Goal: Task Accomplishment & Management: Manage account settings

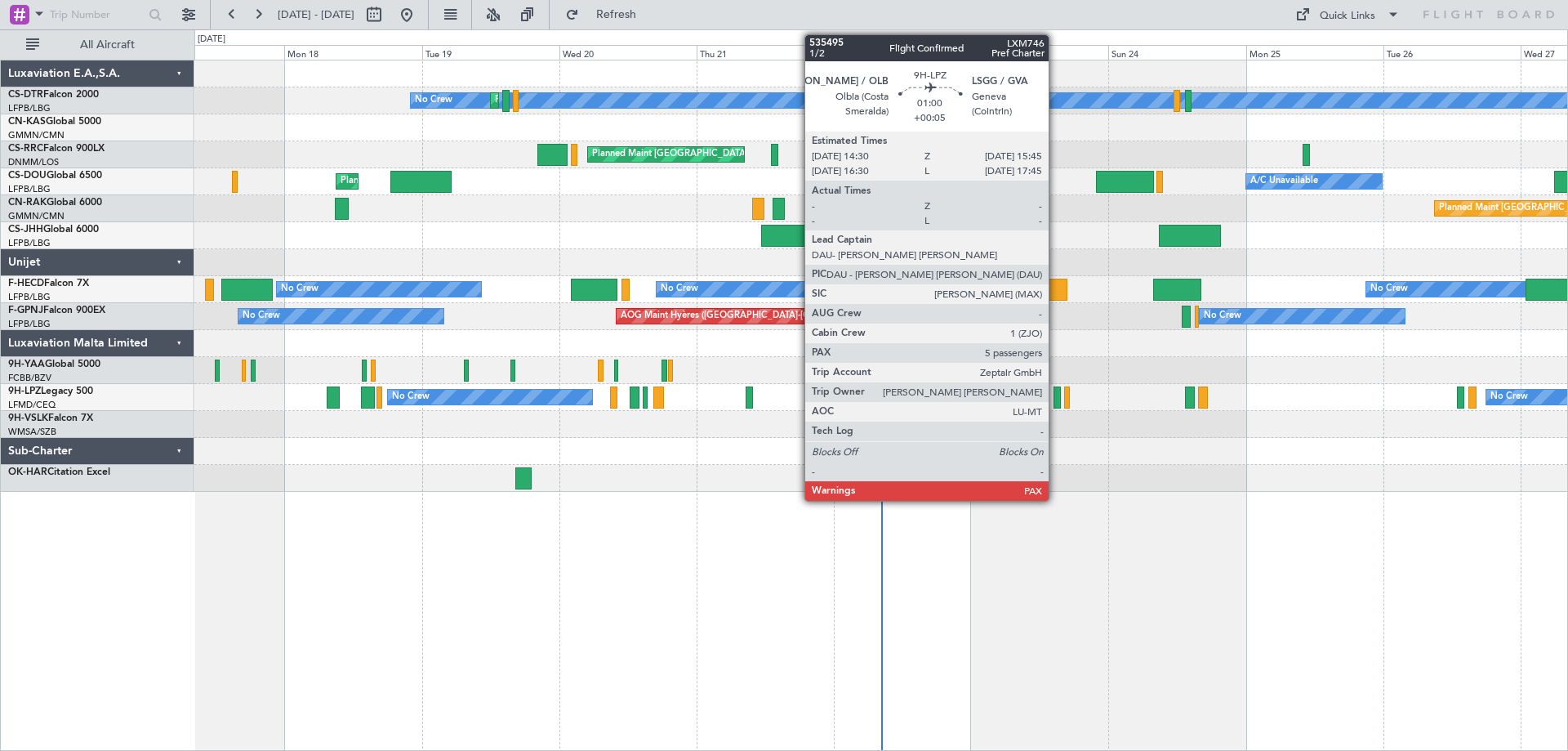
click at [1056, 403] on div at bounding box center [1057, 397] width 7 height 22
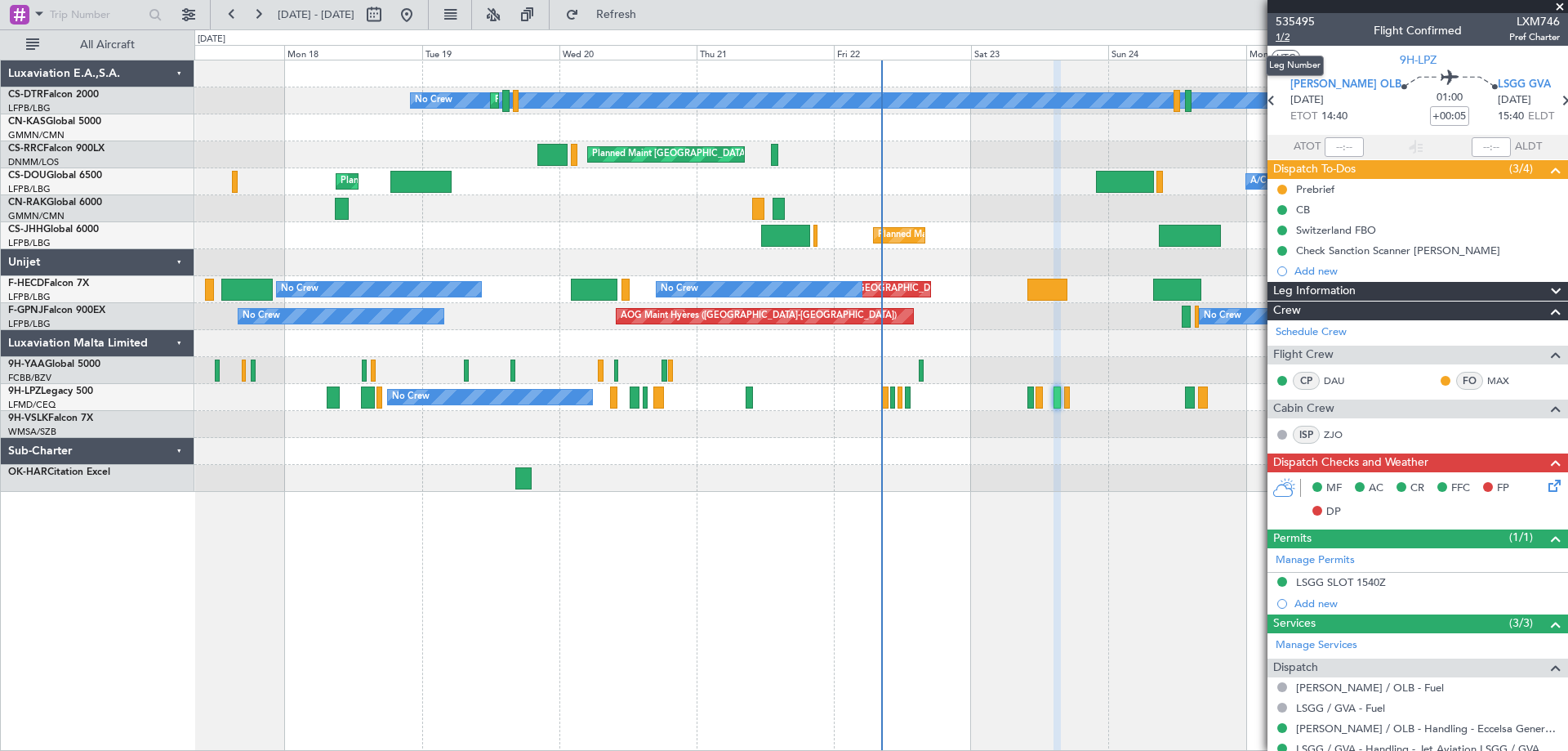
click at [1286, 36] on span "1/2" at bounding box center [1296, 38] width 39 height 14
click at [1283, 37] on span "1/2" at bounding box center [1296, 38] width 39 height 14
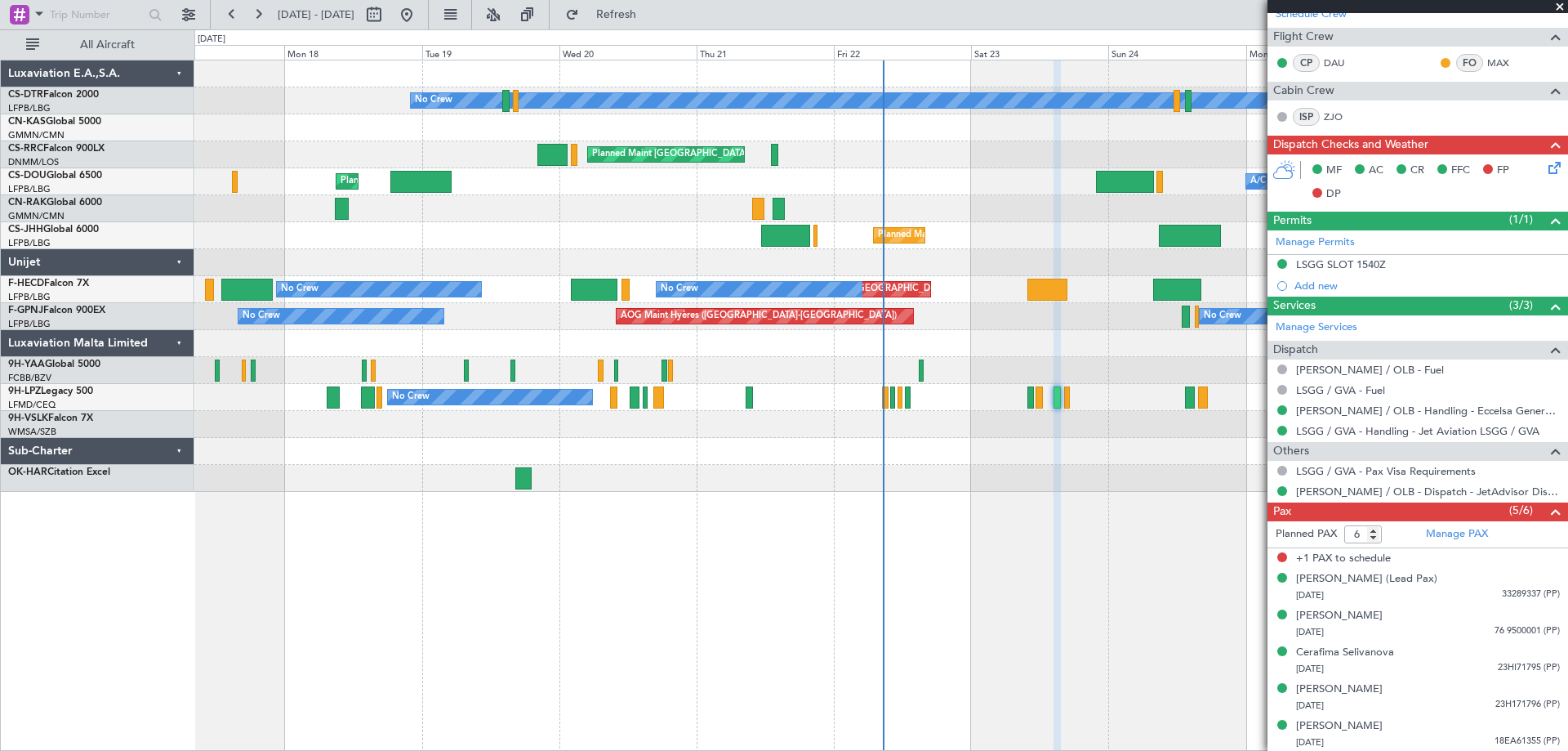
scroll to position [319, 0]
click at [1564, 4] on span at bounding box center [1560, 7] width 16 height 14
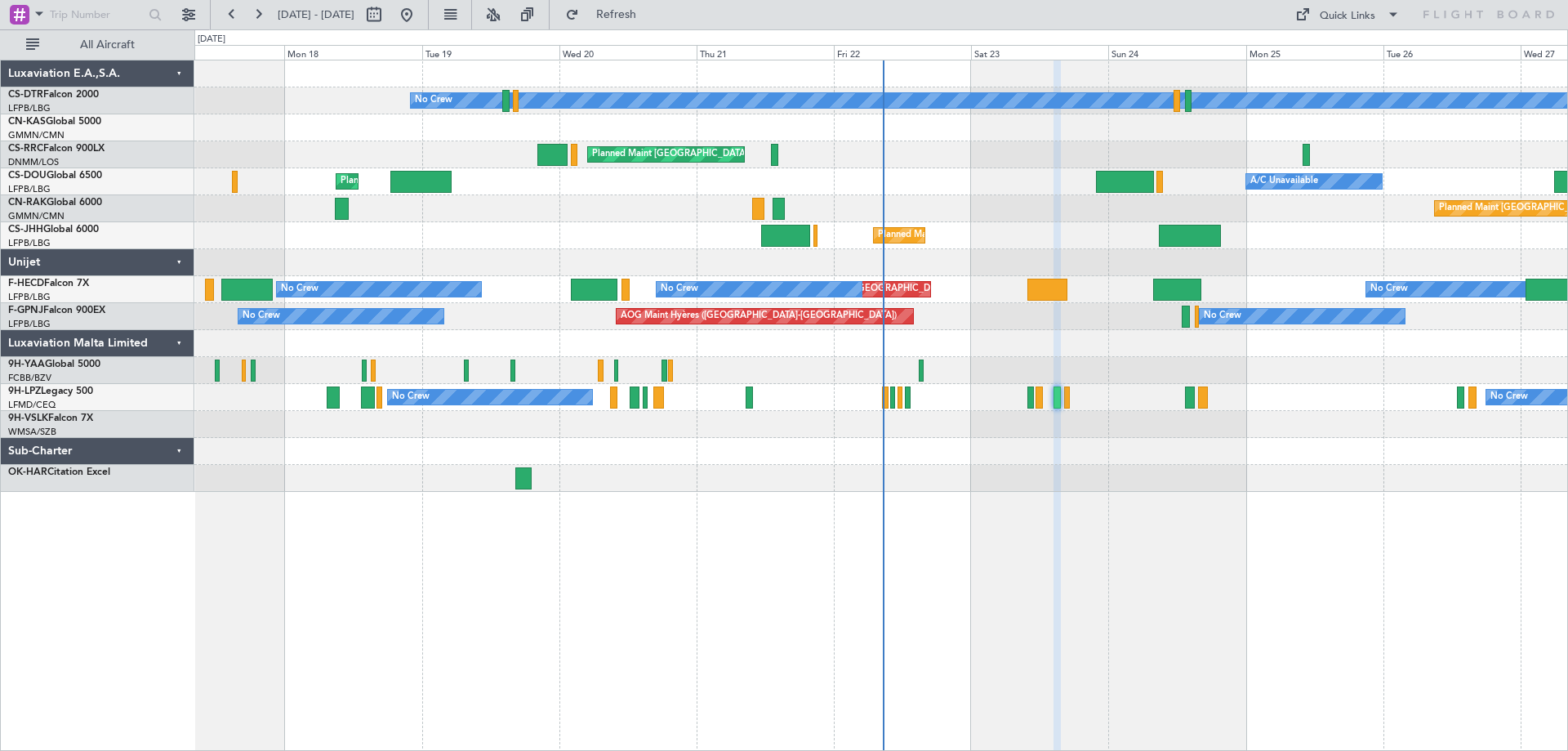
type input "0"
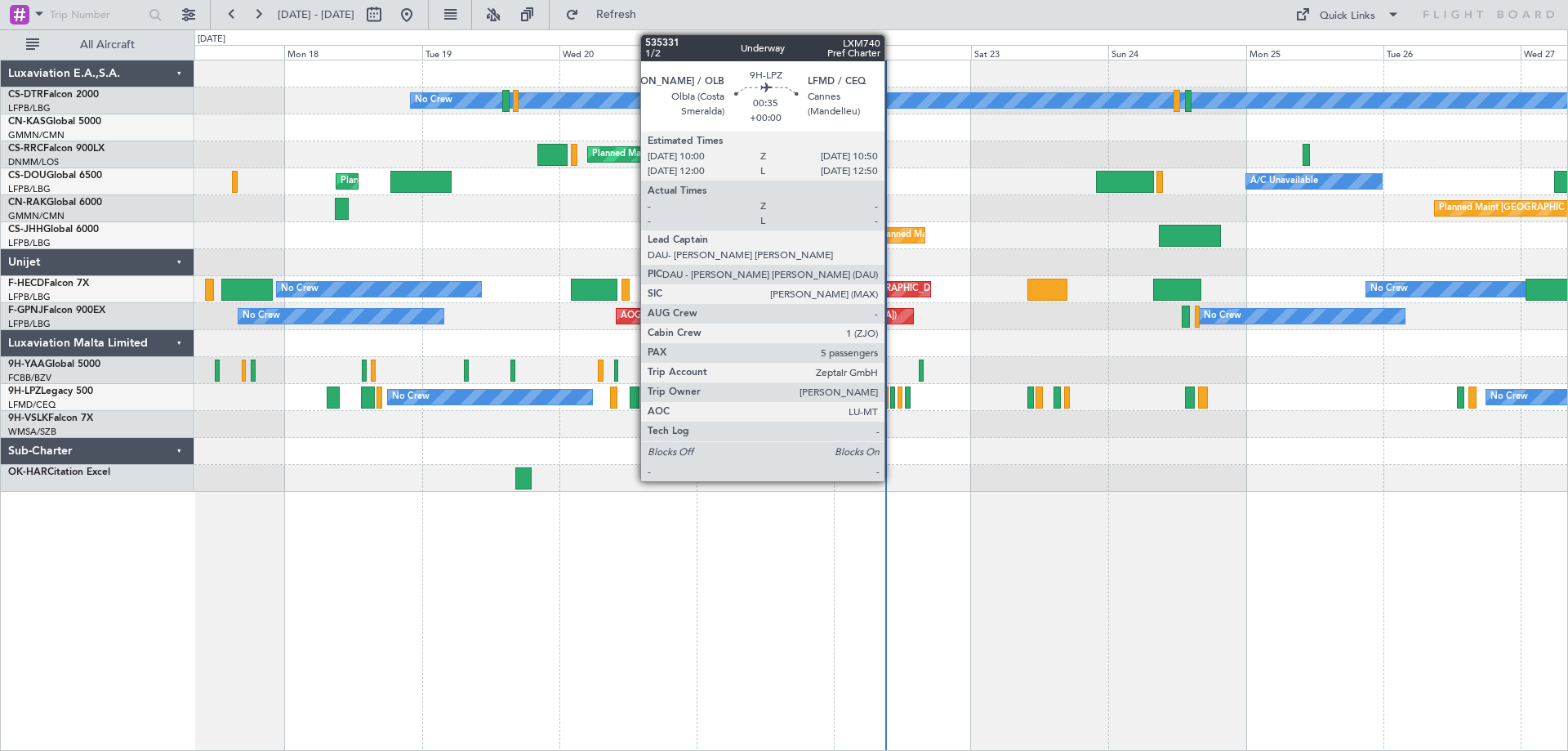
click at [892, 404] on div at bounding box center [892, 397] width 4 height 22
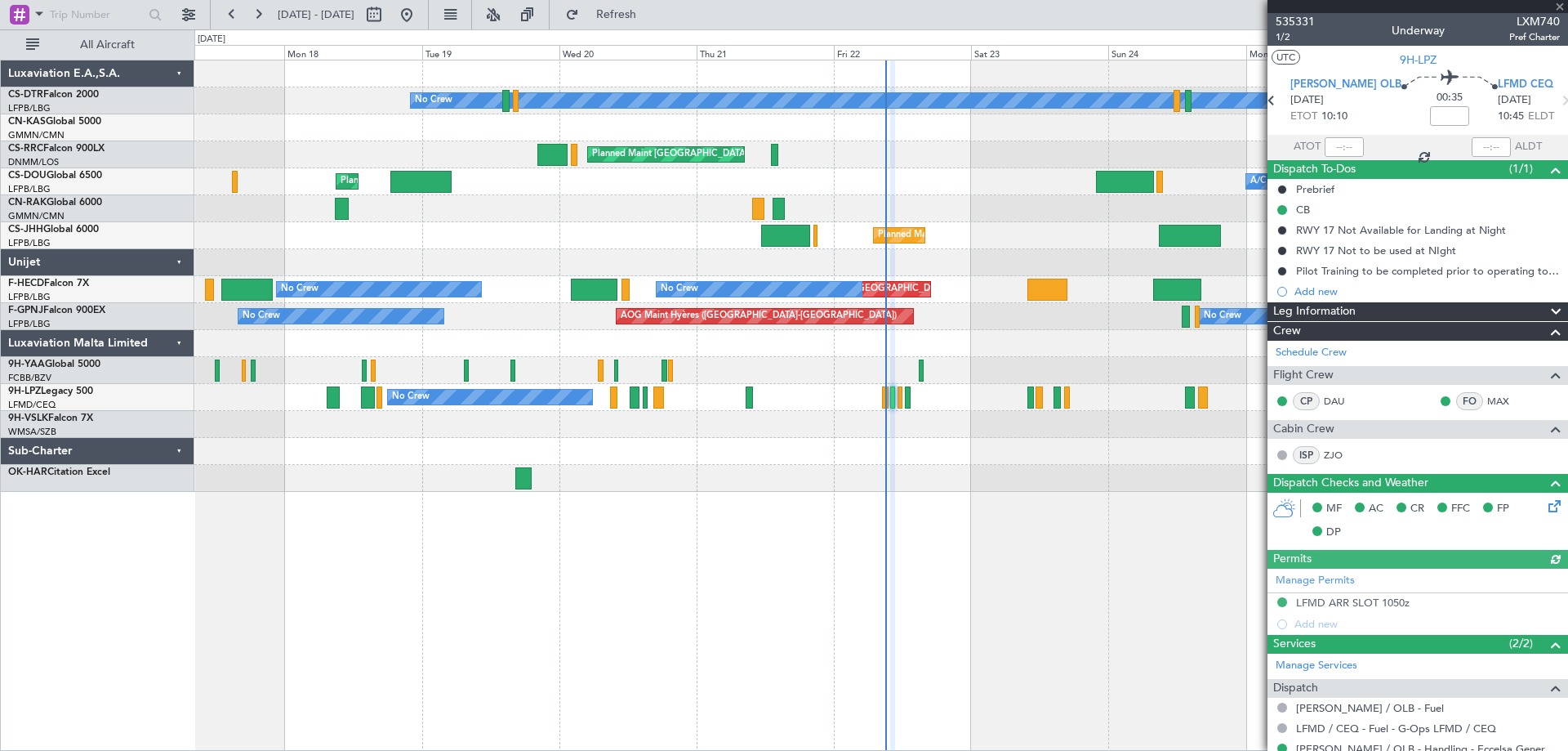
scroll to position [319, 0]
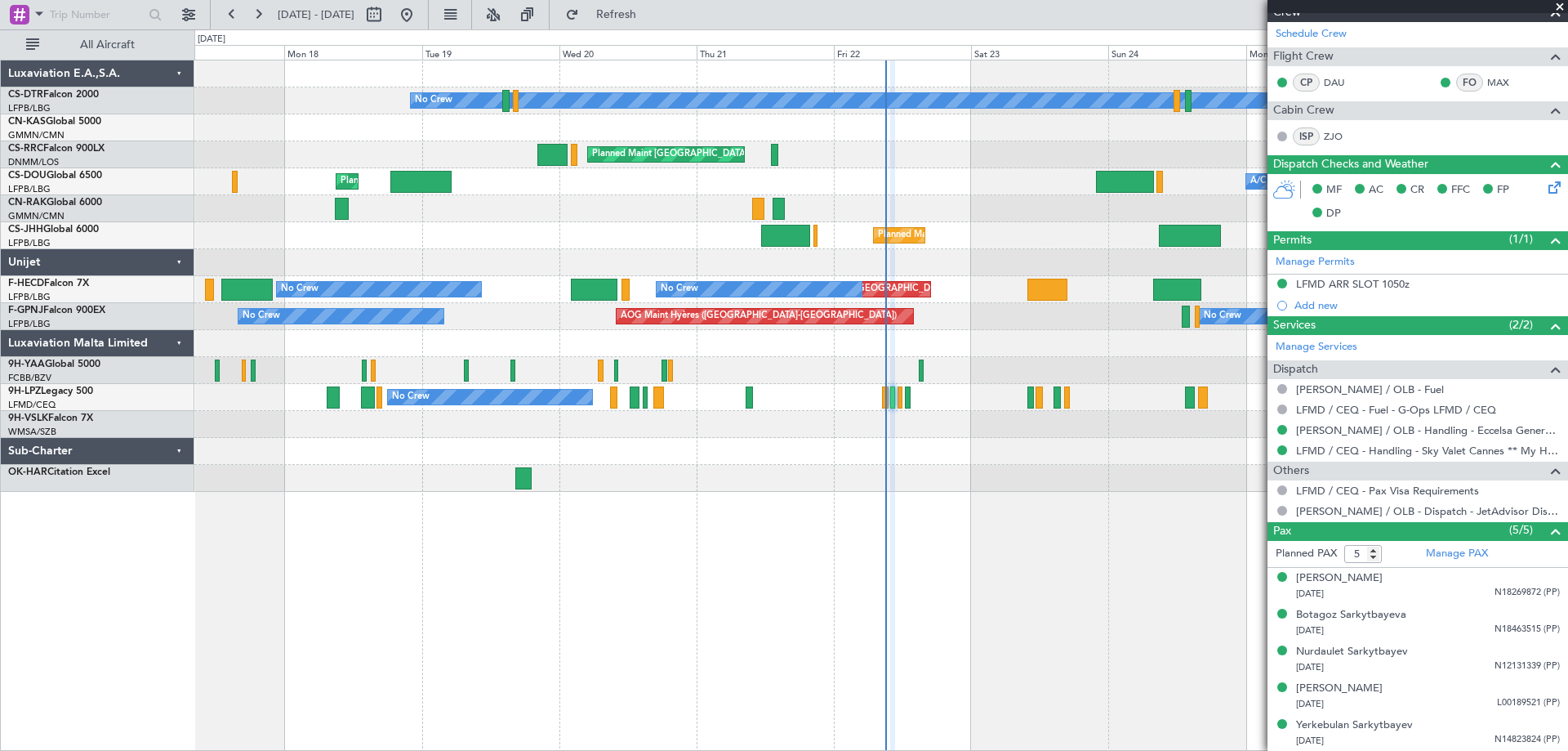
click at [1103, 631] on div "Planned Maint Sofia No Crew Planned Maint [GEOGRAPHIC_DATA] ([GEOGRAPHIC_DATA])…" at bounding box center [881, 405] width 1374 height 691
click at [793, 470] on div "Planned Maint Sofia No Crew Planned Maint [GEOGRAPHIC_DATA] ([GEOGRAPHIC_DATA])…" at bounding box center [881, 276] width 1373 height 431
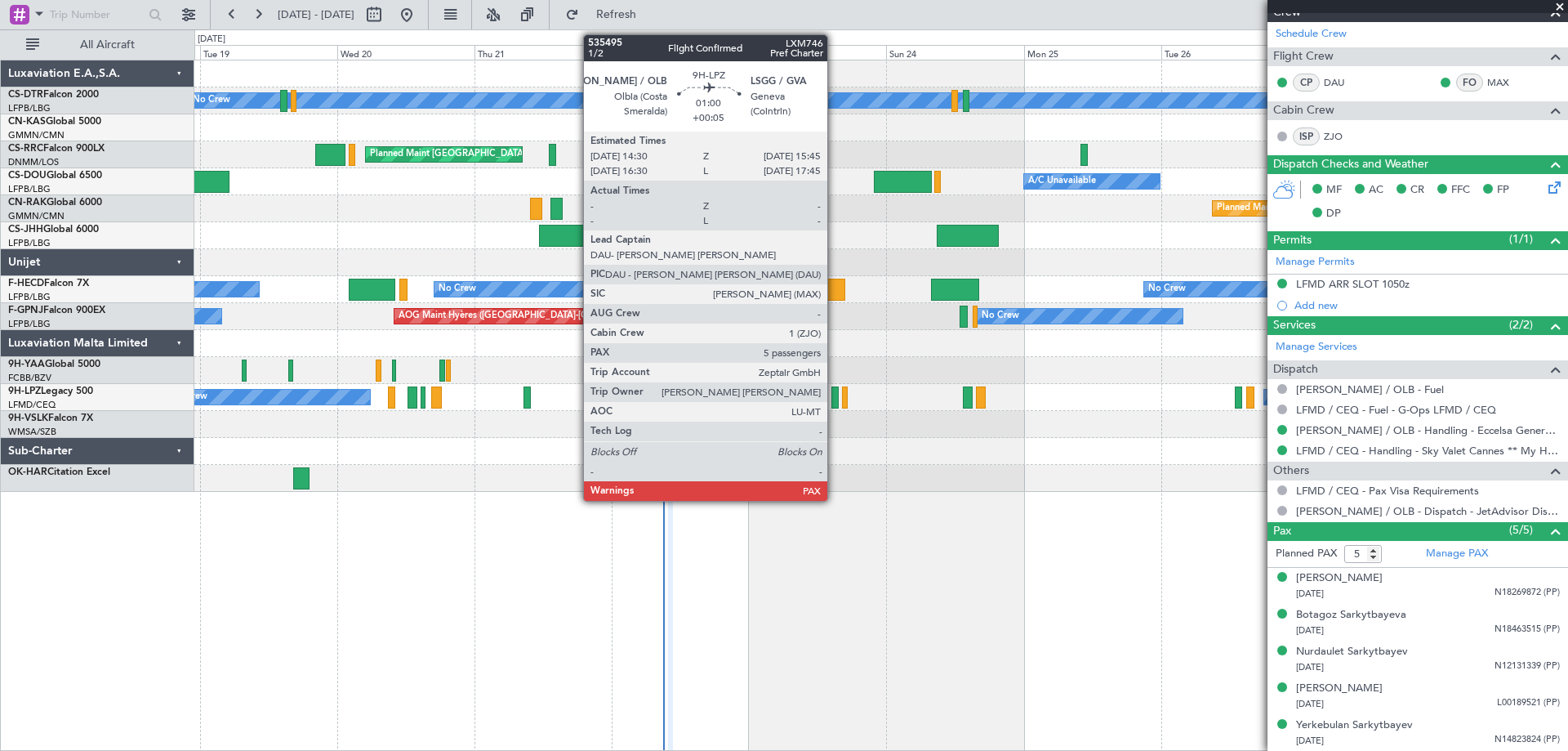
click at [835, 401] on div at bounding box center [835, 397] width 7 height 22
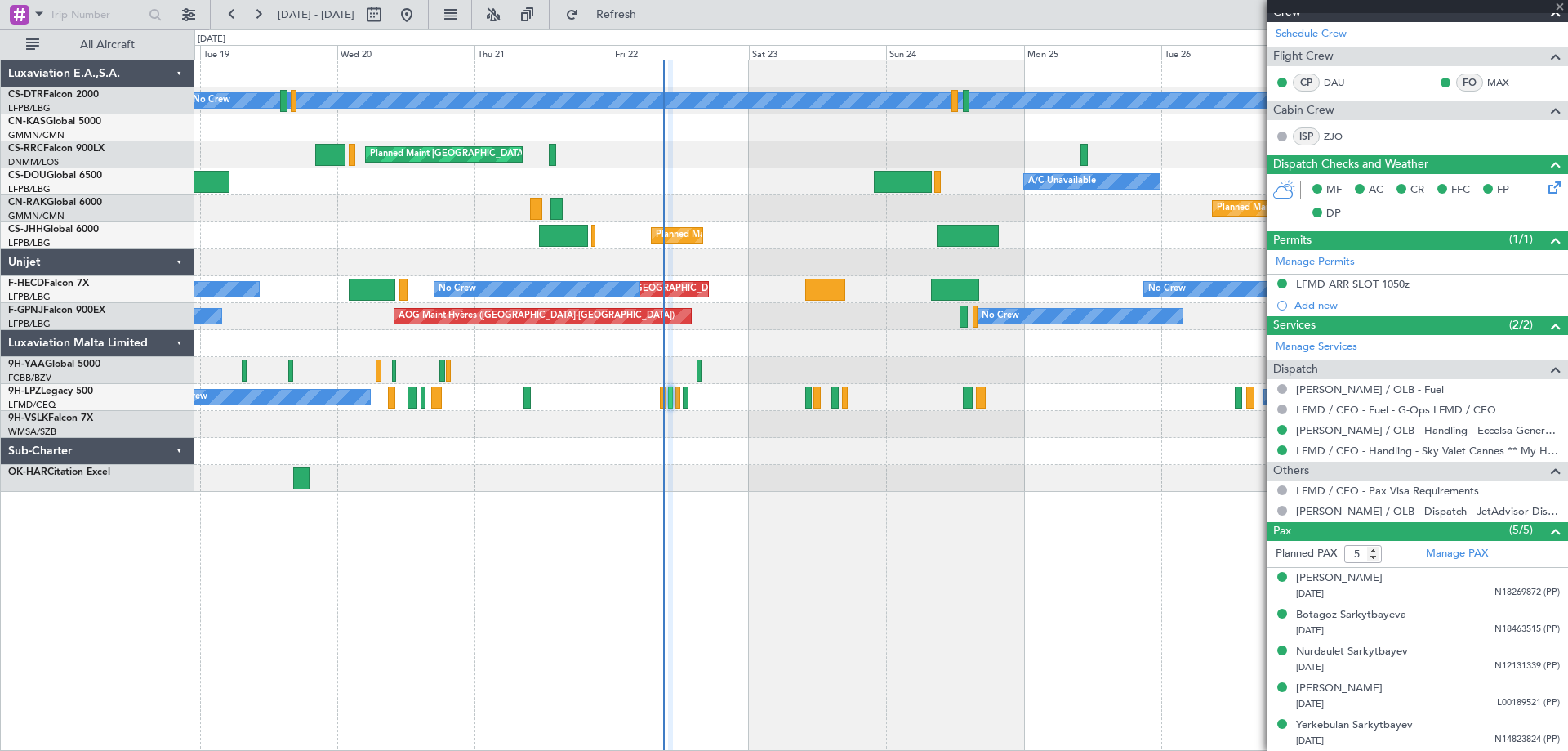
type input "+00:05"
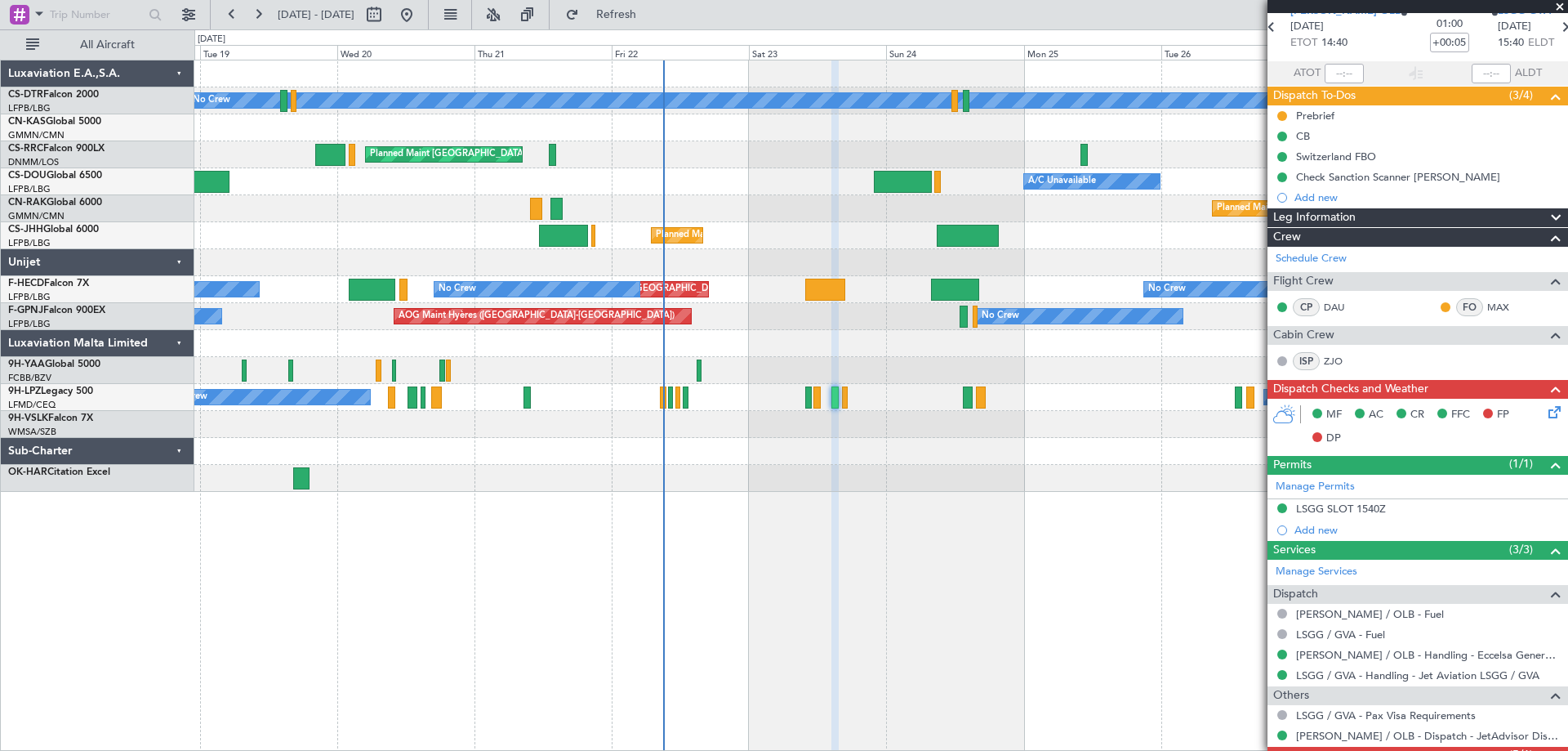
scroll to position [0, 0]
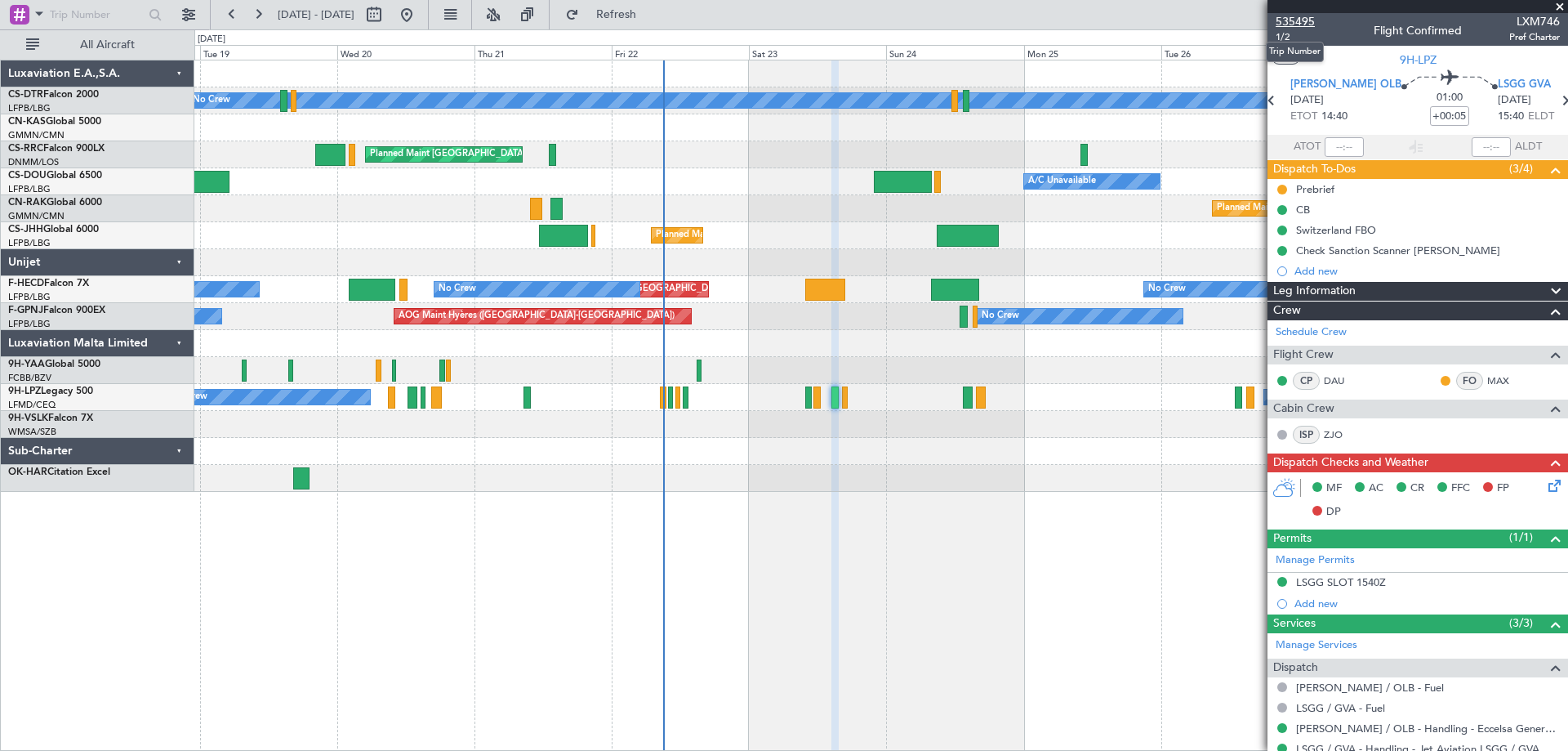
click at [1288, 24] on span "535495" at bounding box center [1296, 21] width 39 height 17
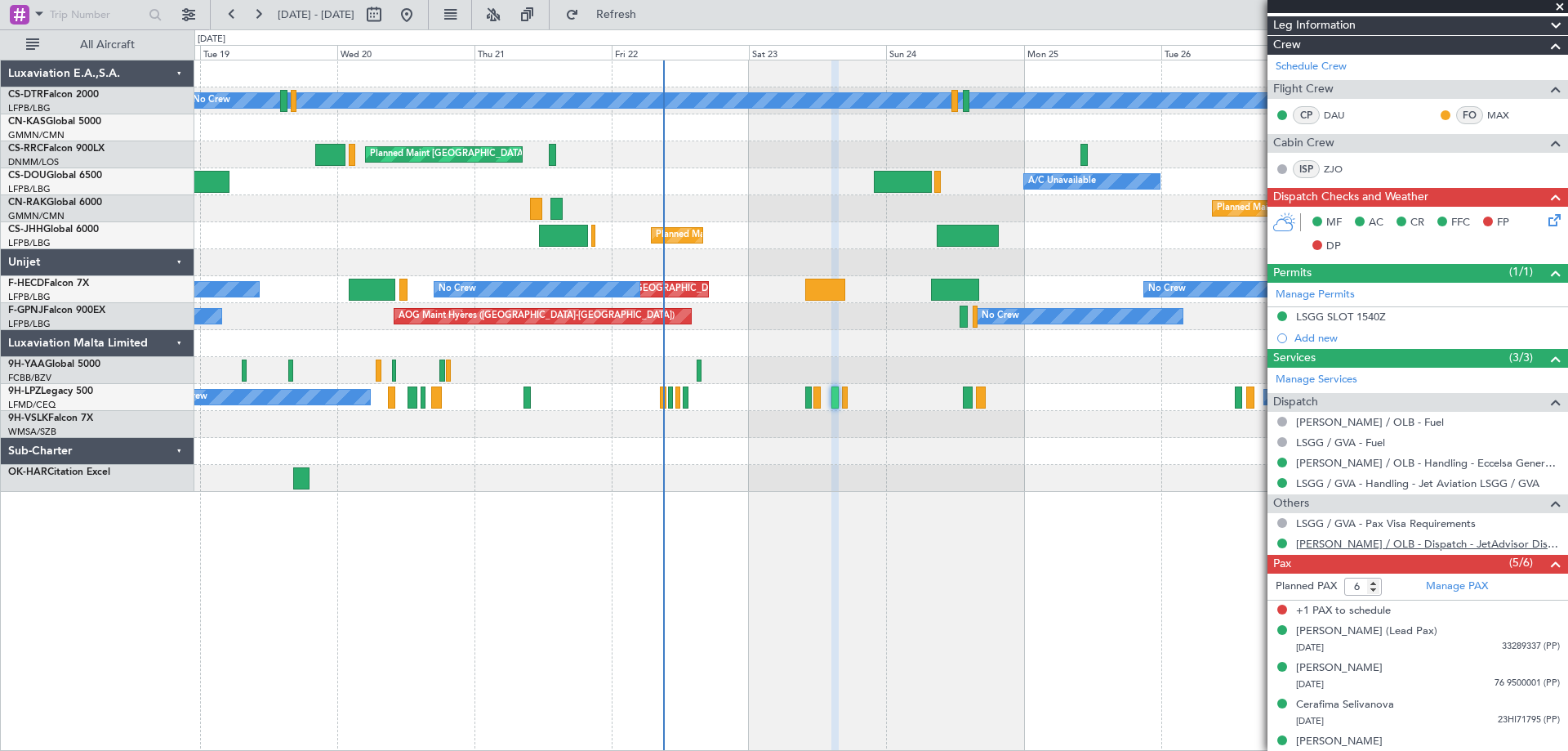
scroll to position [237, 0]
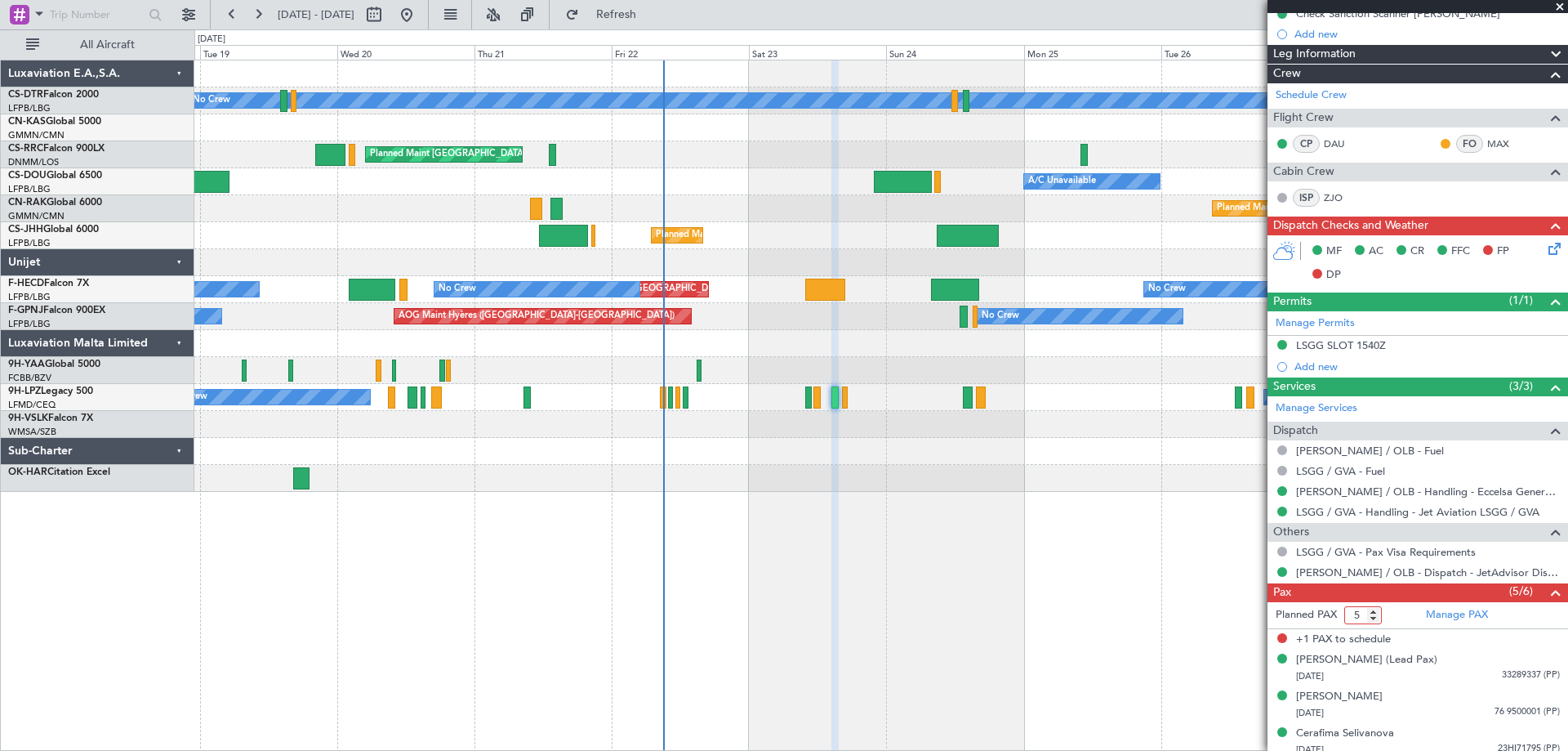
type input "5"
click at [1376, 621] on input "5" at bounding box center [1364, 615] width 38 height 18
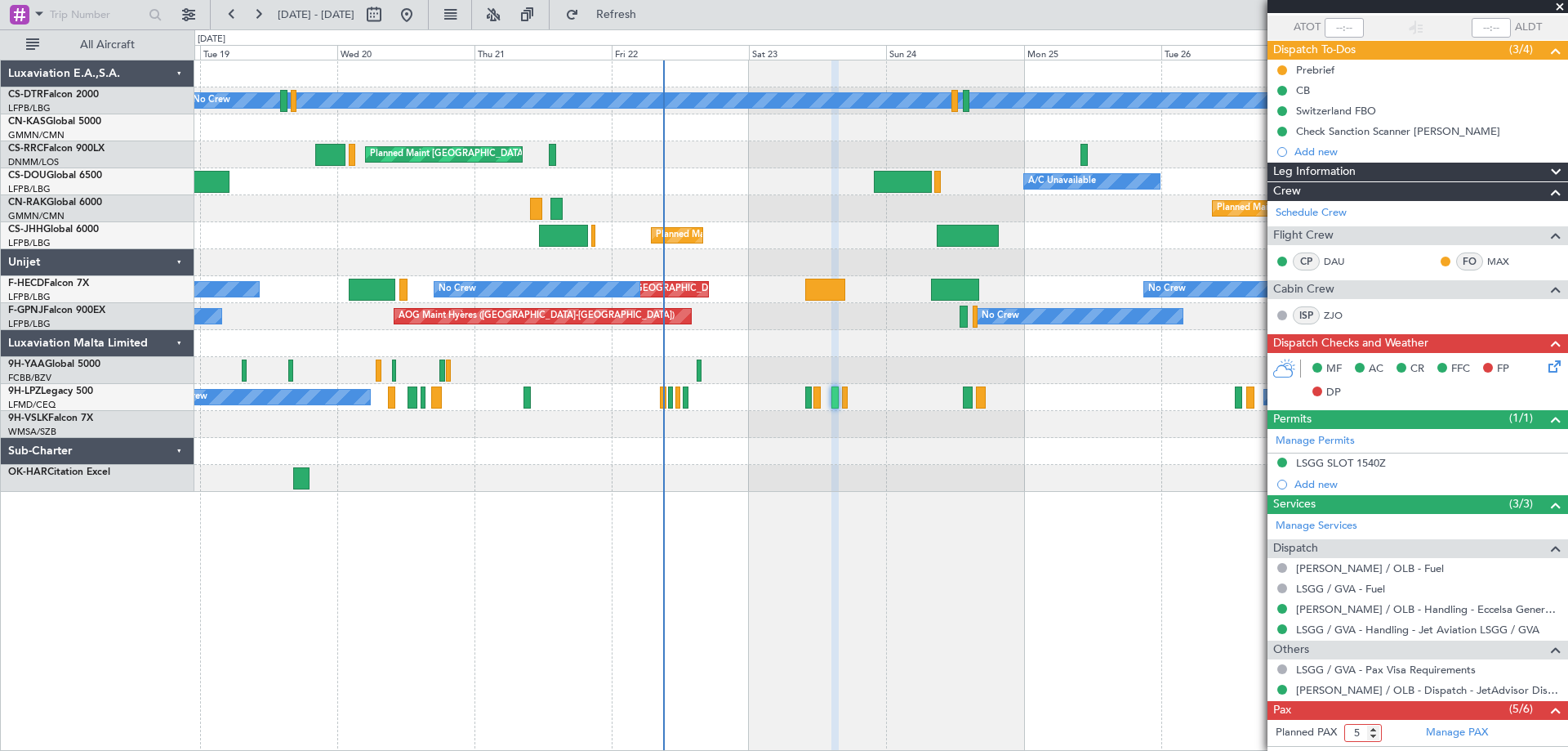
scroll to position [0, 0]
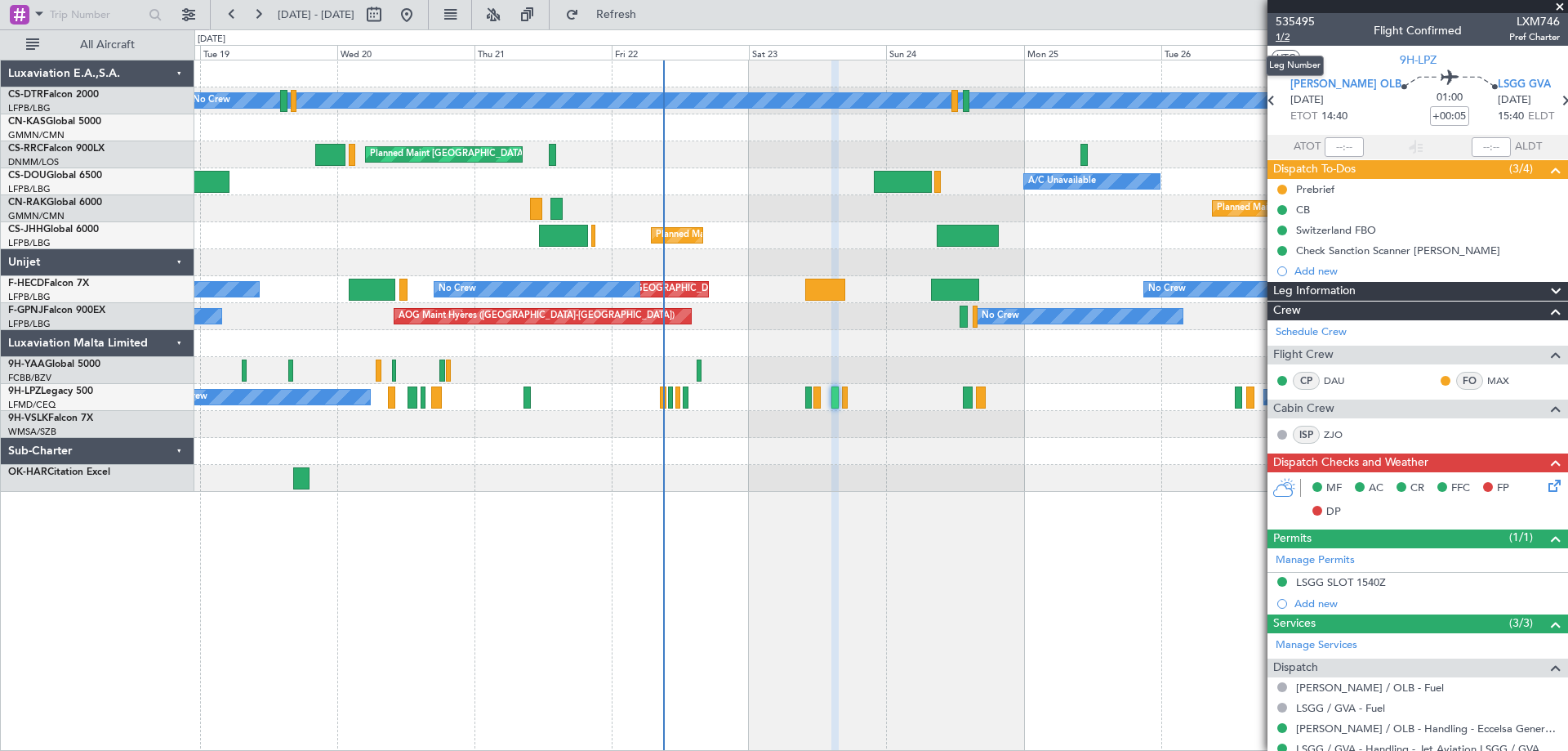
click at [1286, 38] on span "1/2" at bounding box center [1296, 38] width 39 height 14
click at [1295, 23] on span "535495" at bounding box center [1296, 21] width 39 height 17
